Goal: Use online tool/utility: Utilize a website feature to perform a specific function

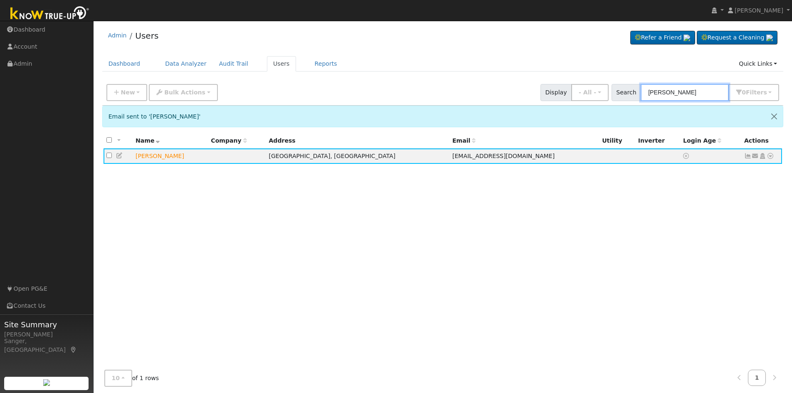
click at [697, 91] on input "[PERSON_NAME]" at bounding box center [685, 92] width 88 height 17
drag, startPoint x: 697, startPoint y: 91, endPoint x: 634, endPoint y: 93, distance: 62.4
click at [634, 93] on div "Search [PERSON_NAME] 0 Filter s My accounts Role Show - All - Show Leads Admin …" at bounding box center [696, 92] width 168 height 17
paste input "[PERSON_NAME]"
type input "[PERSON_NAME]"
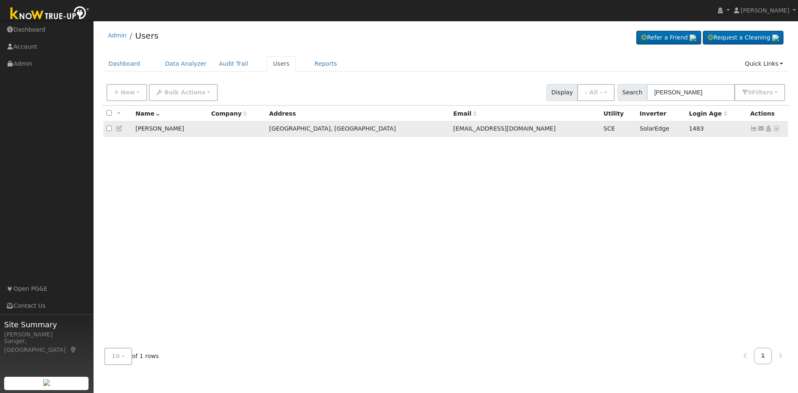
click at [775, 130] on icon at bounding box center [776, 129] width 7 height 6
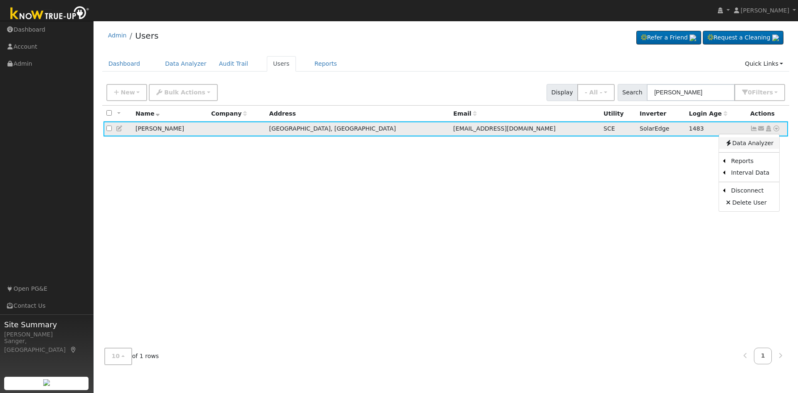
click at [760, 146] on link "Data Analyzer" at bounding box center [749, 143] width 60 height 12
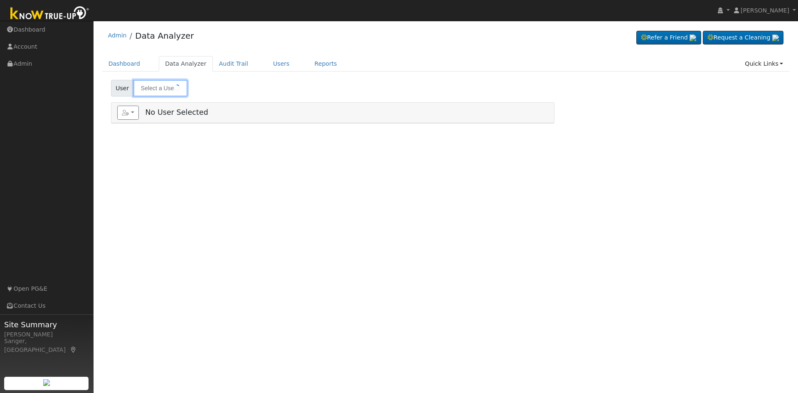
type input "[PERSON_NAME]"
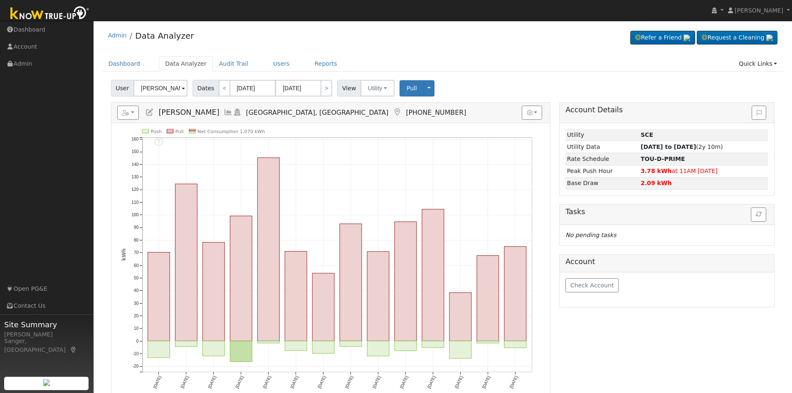
click at [233, 111] on icon at bounding box center [228, 112] width 9 height 7
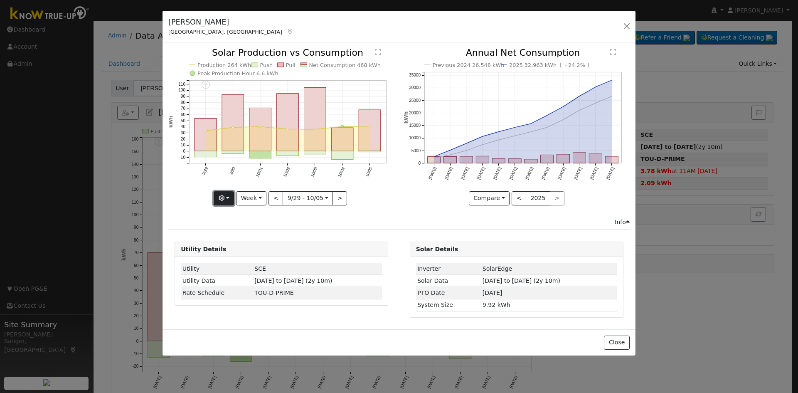
click at [222, 198] on icon "button" at bounding box center [222, 198] width 6 height 6
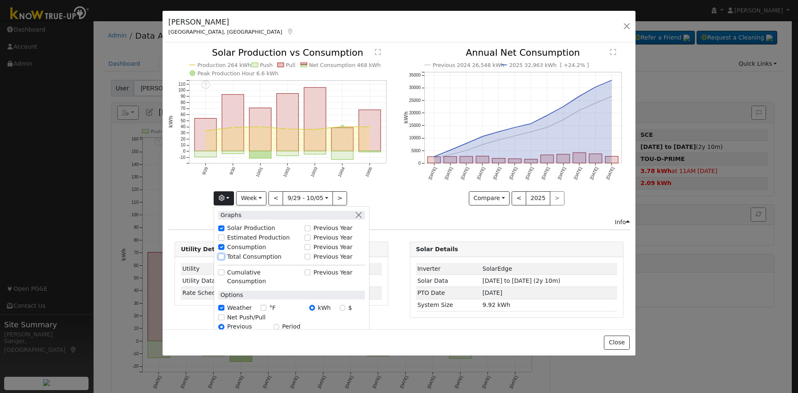
click at [223, 255] on input "Total Consumption" at bounding box center [221, 257] width 6 height 6
checkbox input "true"
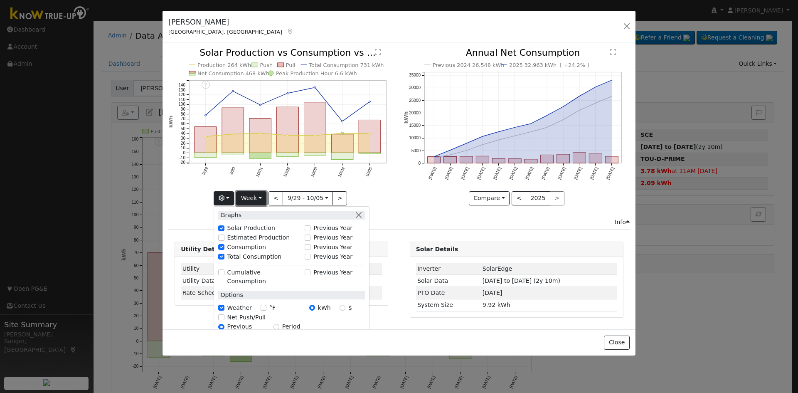
click at [255, 197] on button "Week" at bounding box center [251, 198] width 30 height 14
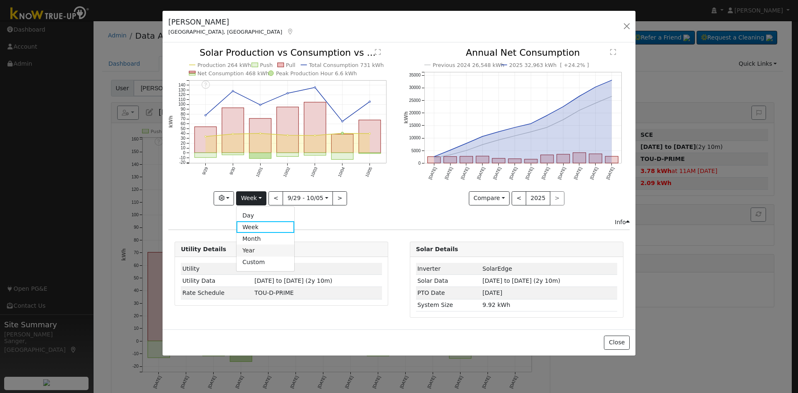
click at [250, 246] on link "Year" at bounding box center [266, 250] width 58 height 12
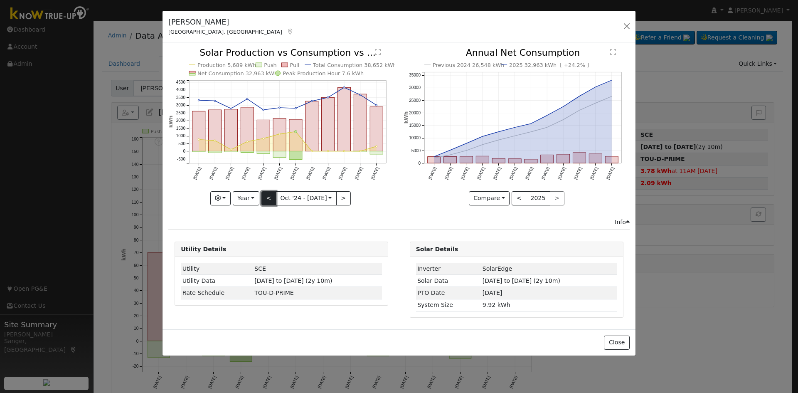
click at [269, 194] on button "<" at bounding box center [268, 198] width 15 height 14
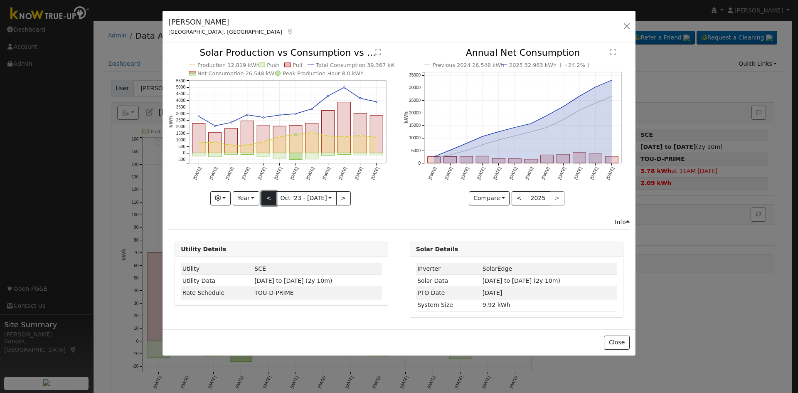
click at [269, 194] on button "<" at bounding box center [268, 198] width 15 height 14
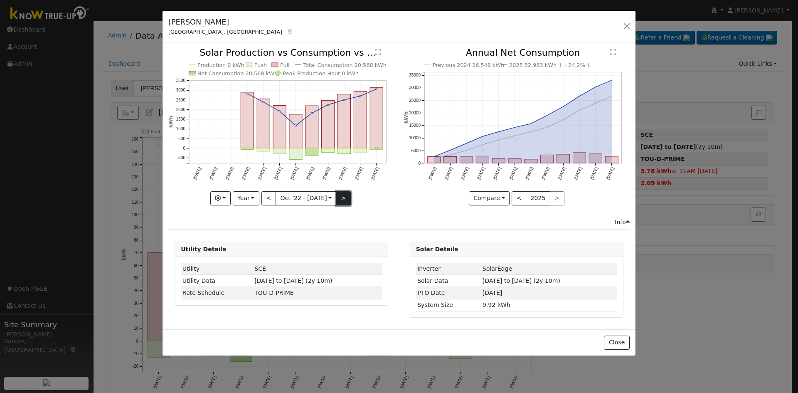
click at [338, 195] on button ">" at bounding box center [343, 198] width 15 height 14
type input "[DATE]"
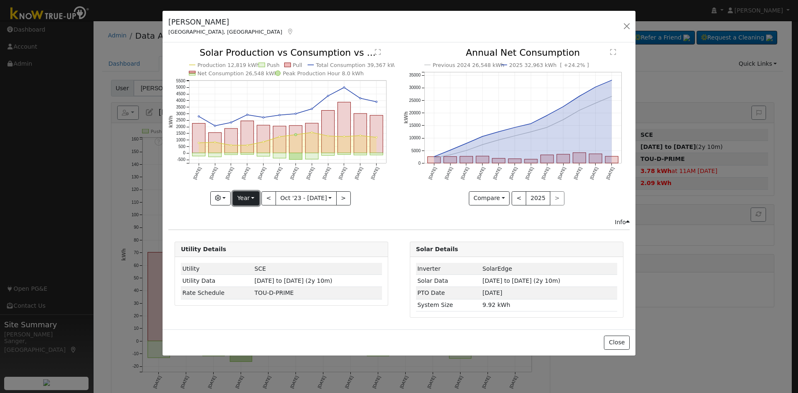
click at [248, 196] on button "Year" at bounding box center [246, 198] width 27 height 14
click at [253, 263] on link "Custom" at bounding box center [262, 263] width 58 height 12
click at [324, 194] on button ">" at bounding box center [330, 198] width 15 height 14
type input "[DATE]"
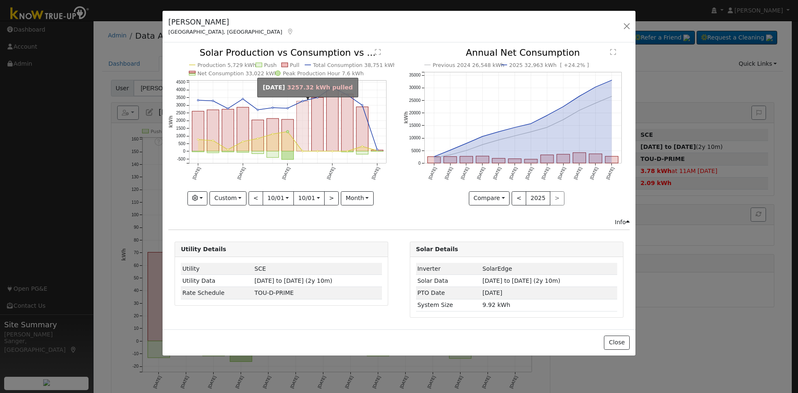
click at [304, 142] on rect "onclick=""" at bounding box center [303, 126] width 12 height 50
type input "[DATE]"
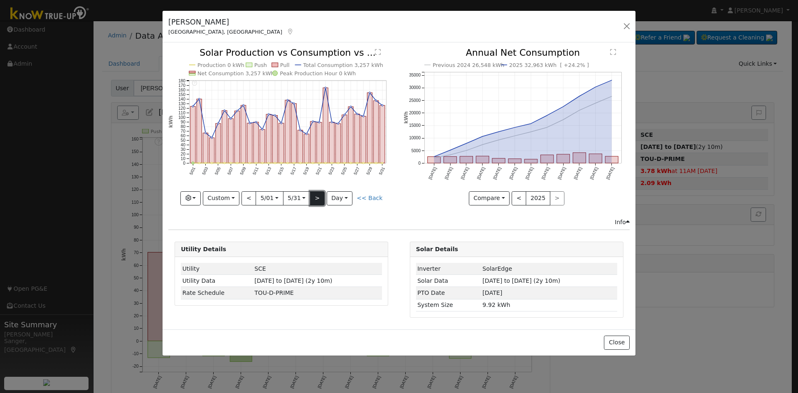
click at [320, 197] on button ">" at bounding box center [317, 198] width 15 height 14
type input "[DATE]"
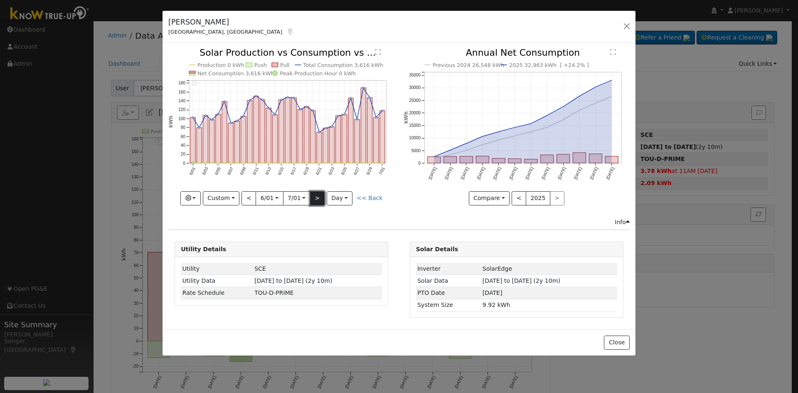
click at [320, 197] on button ">" at bounding box center [317, 198] width 15 height 14
type input "[DATE]"
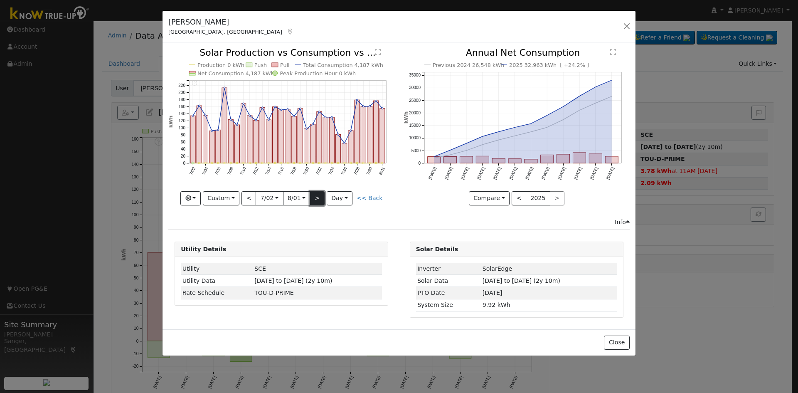
click at [320, 197] on button ">" at bounding box center [317, 198] width 15 height 14
type input "[DATE]"
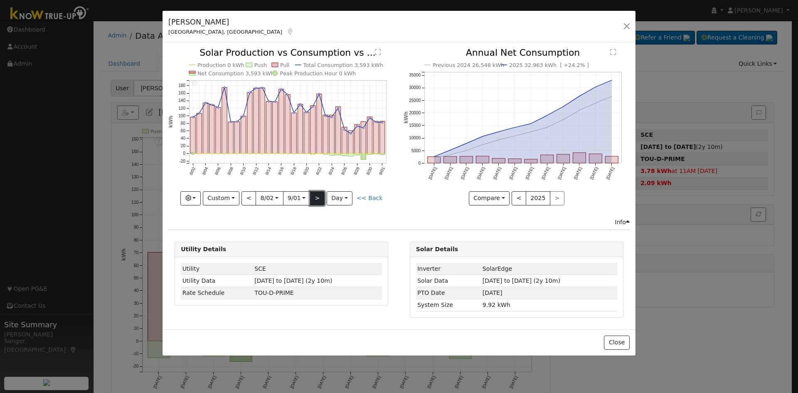
click at [320, 197] on button ">" at bounding box center [317, 198] width 15 height 14
type input "[DATE]"
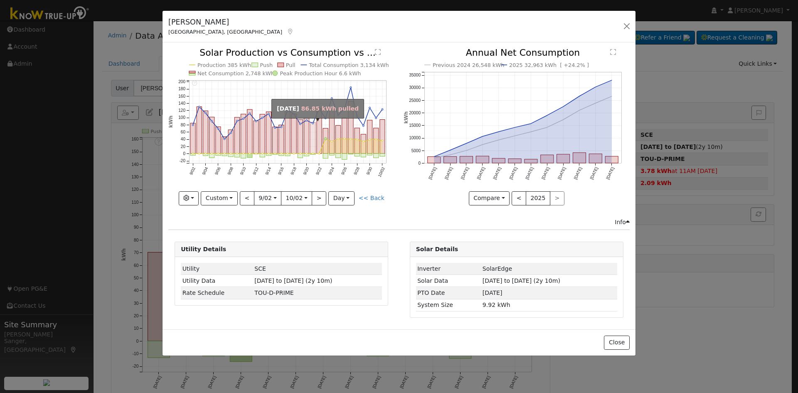
click at [312, 151] on rect "onclick=""" at bounding box center [313, 138] width 5 height 31
type input "[DATE]"
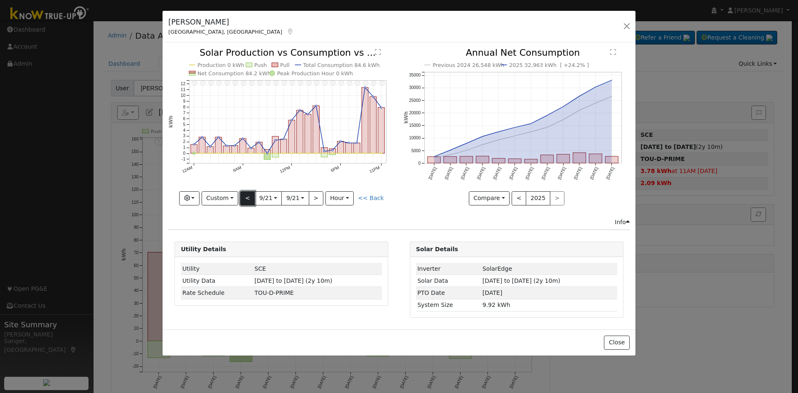
click at [252, 202] on button "<" at bounding box center [247, 198] width 15 height 14
type input "[DATE]"
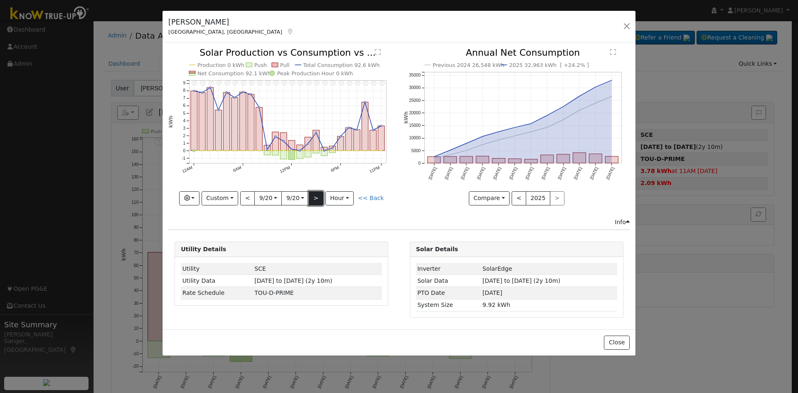
click at [316, 200] on button ">" at bounding box center [316, 198] width 15 height 14
type input "[DATE]"
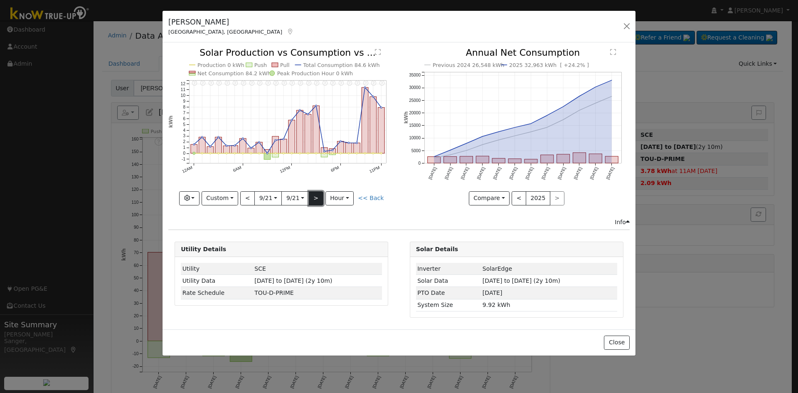
click at [316, 200] on button ">" at bounding box center [316, 198] width 15 height 14
type input "[DATE]"
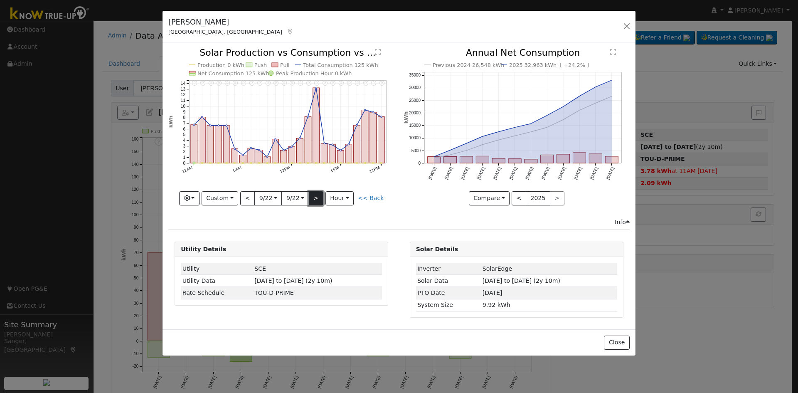
click at [316, 200] on button ">" at bounding box center [316, 198] width 15 height 14
type input "[DATE]"
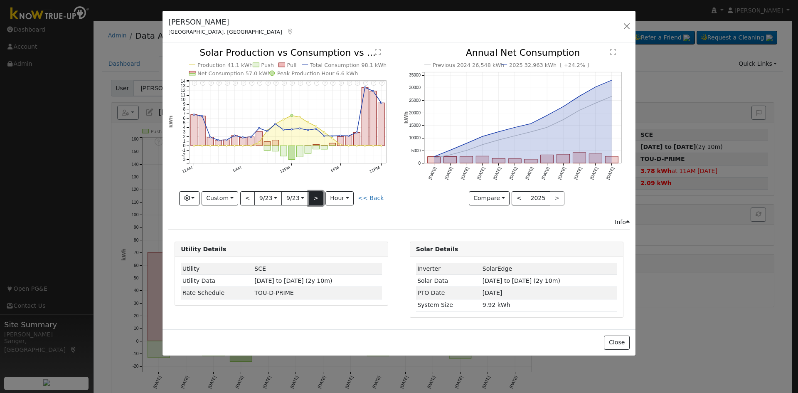
click at [316, 200] on button ">" at bounding box center [316, 198] width 15 height 14
type input "[DATE]"
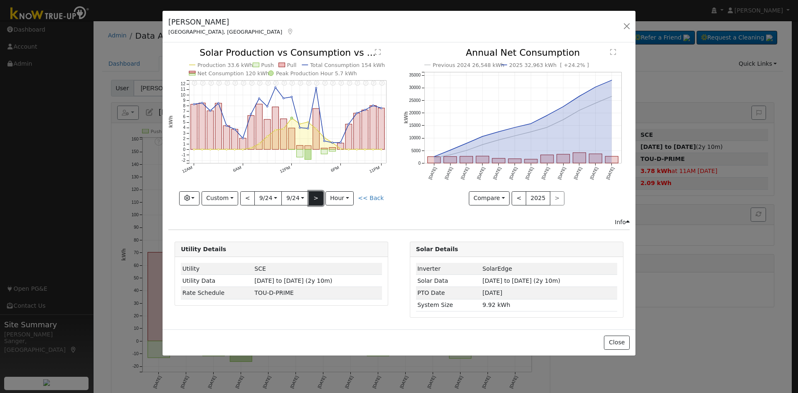
click at [316, 200] on button ">" at bounding box center [316, 198] width 15 height 14
type input "[DATE]"
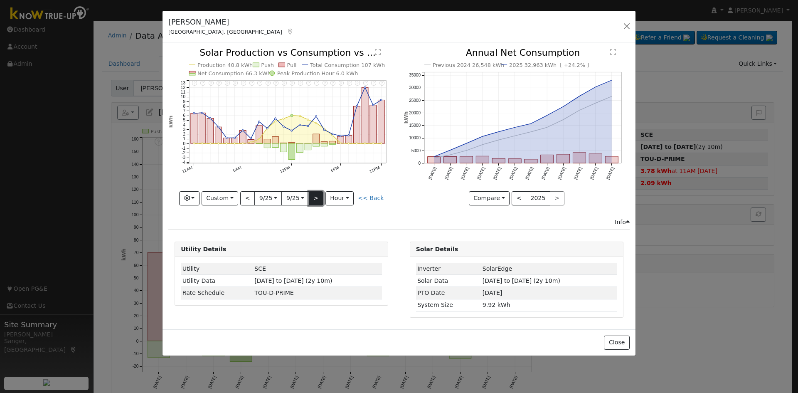
click at [316, 200] on button ">" at bounding box center [316, 198] width 15 height 14
type input "[DATE]"
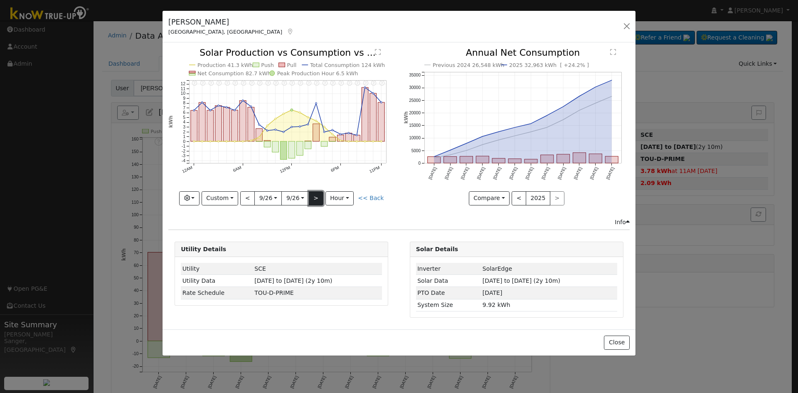
click at [316, 200] on button ">" at bounding box center [316, 198] width 15 height 14
type input "[DATE]"
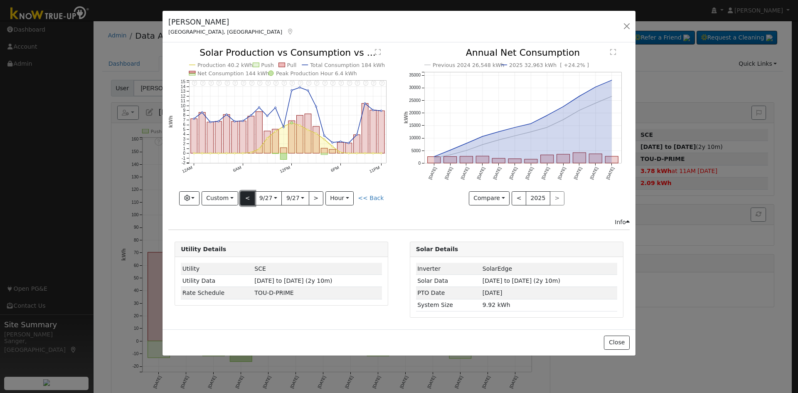
click at [247, 200] on button "<" at bounding box center [247, 198] width 15 height 14
type input "[DATE]"
